Goal: Task Accomplishment & Management: Use online tool/utility

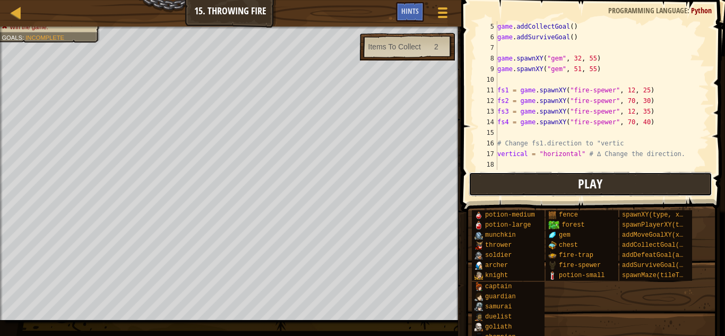
click at [562, 186] on button "Play" at bounding box center [591, 184] width 244 height 24
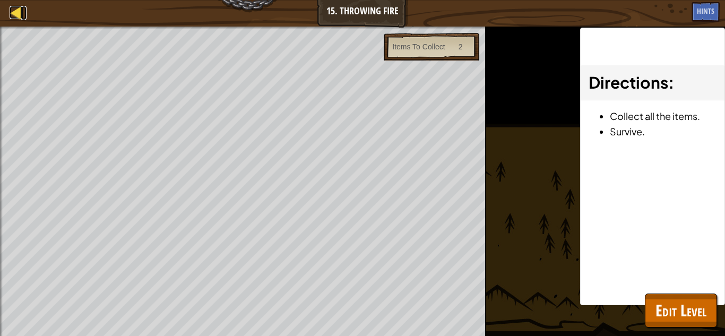
click at [14, 11] on div at bounding box center [16, 12] width 13 height 13
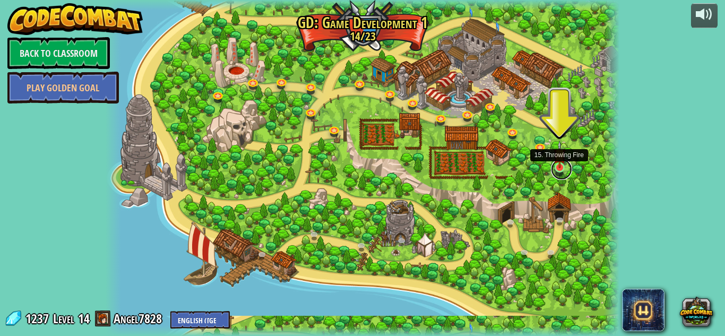
click at [562, 169] on link at bounding box center [561, 169] width 21 height 21
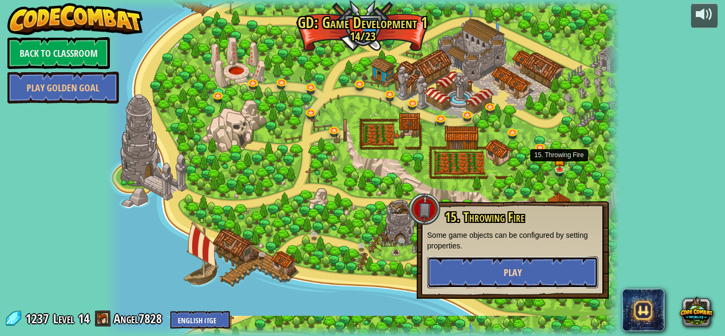
click at [514, 276] on span "Play" at bounding box center [513, 272] width 18 height 13
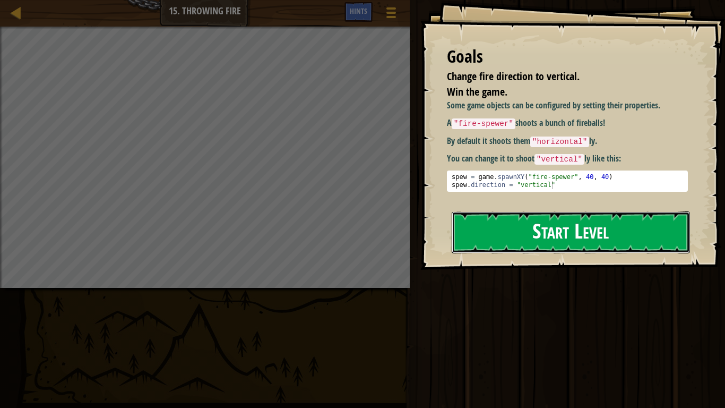
click at [519, 234] on button "Start Level" at bounding box center [571, 232] width 238 height 42
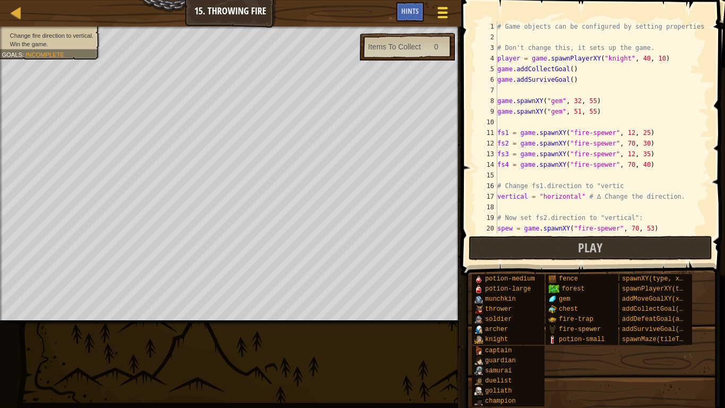
click at [435, 17] on button "Game Menu" at bounding box center [443, 15] width 28 height 26
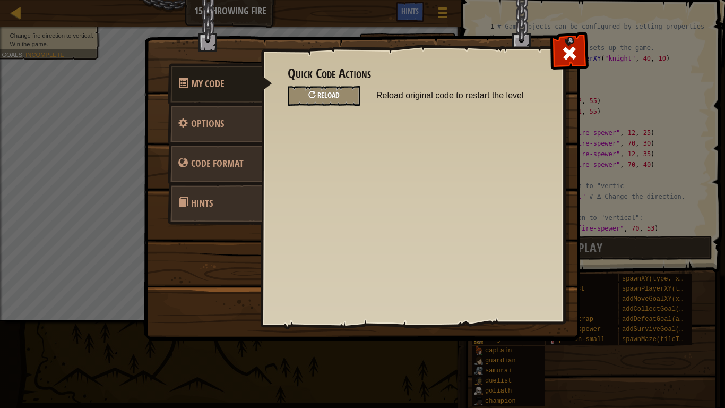
click at [340, 94] on div "Reload" at bounding box center [324, 96] width 73 height 20
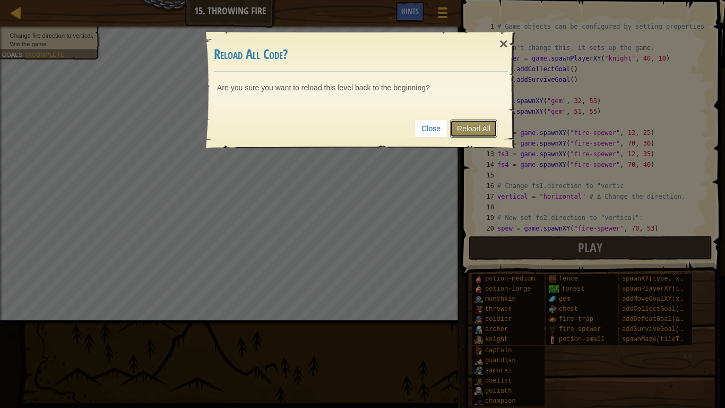
click at [473, 130] on link "Reload All" at bounding box center [473, 128] width 47 height 18
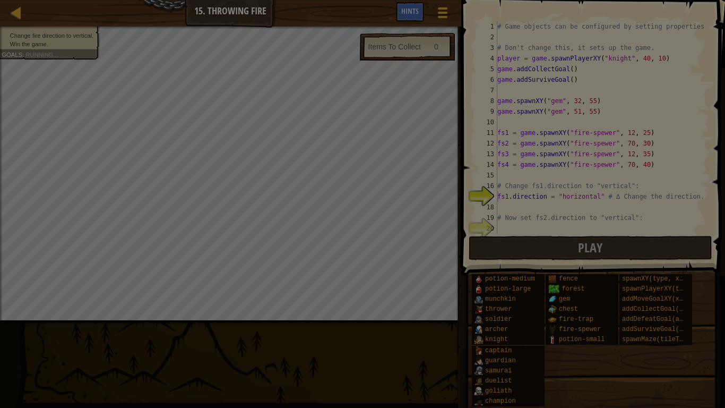
type textarea "fs1.direction = "horizontal" # ∆ Change the direction."
